Goal: Check status

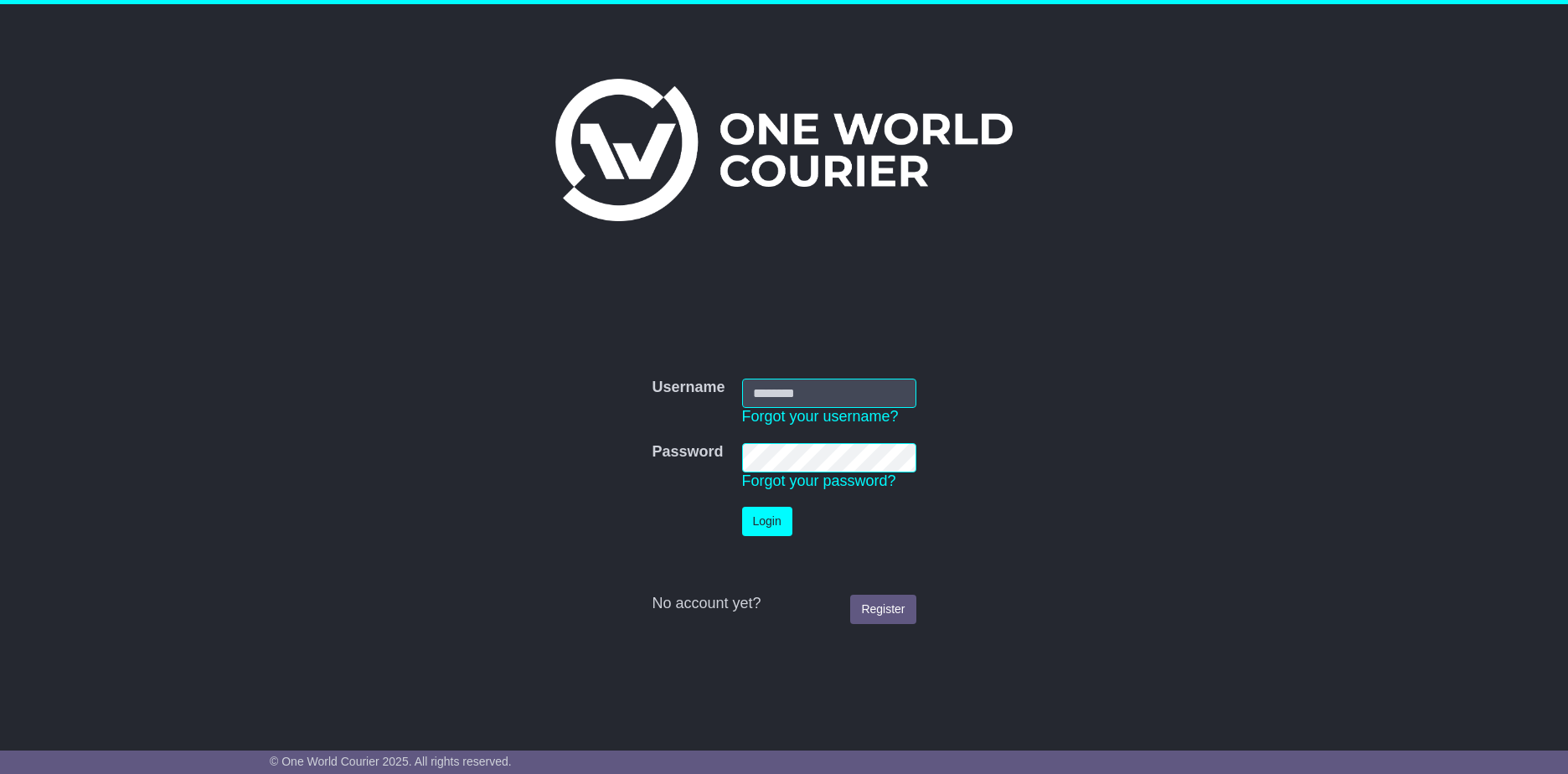
type input "**********"
click at [765, 523] on button "Login" at bounding box center [767, 521] width 50 height 30
type input "**********"
click at [763, 526] on button "Login" at bounding box center [767, 521] width 50 height 30
